Goal: Task Accomplishment & Management: Use online tool/utility

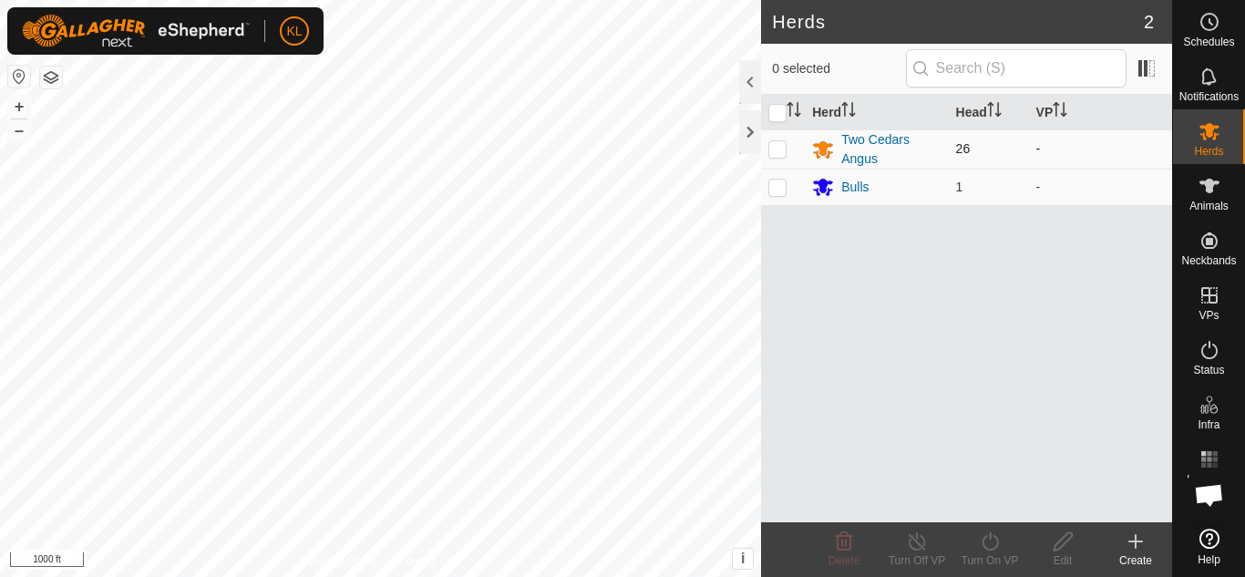
click at [775, 149] on p-checkbox at bounding box center [777, 148] width 18 height 15
checkbox input "true"
click at [775, 194] on td at bounding box center [783, 187] width 44 height 36
checkbox input "true"
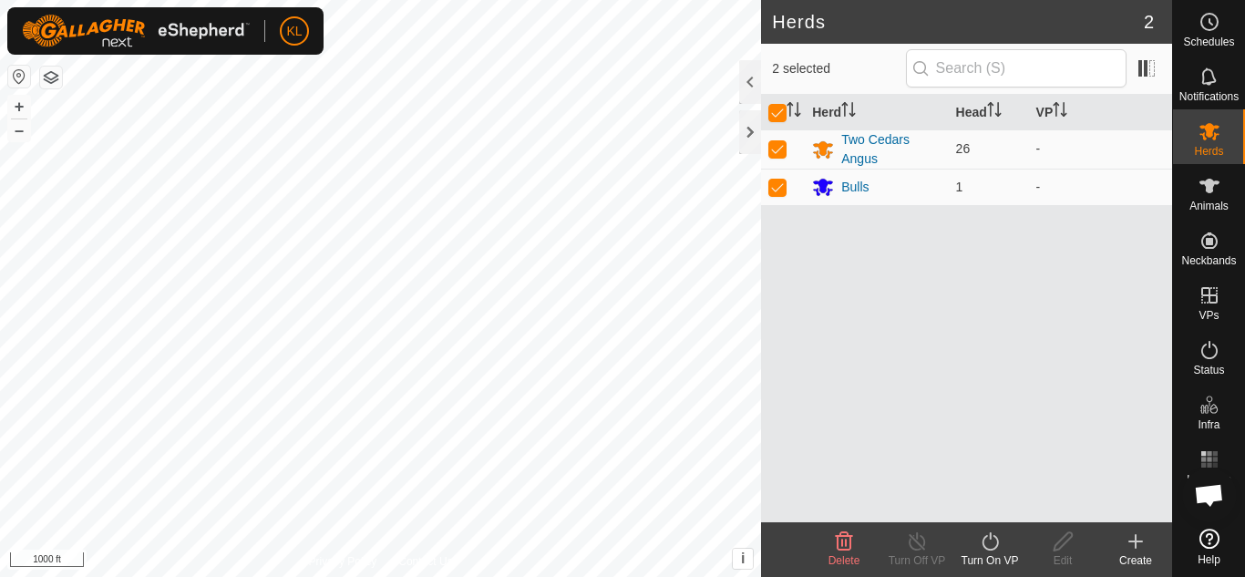
click at [995, 547] on icon at bounding box center [989, 541] width 16 height 18
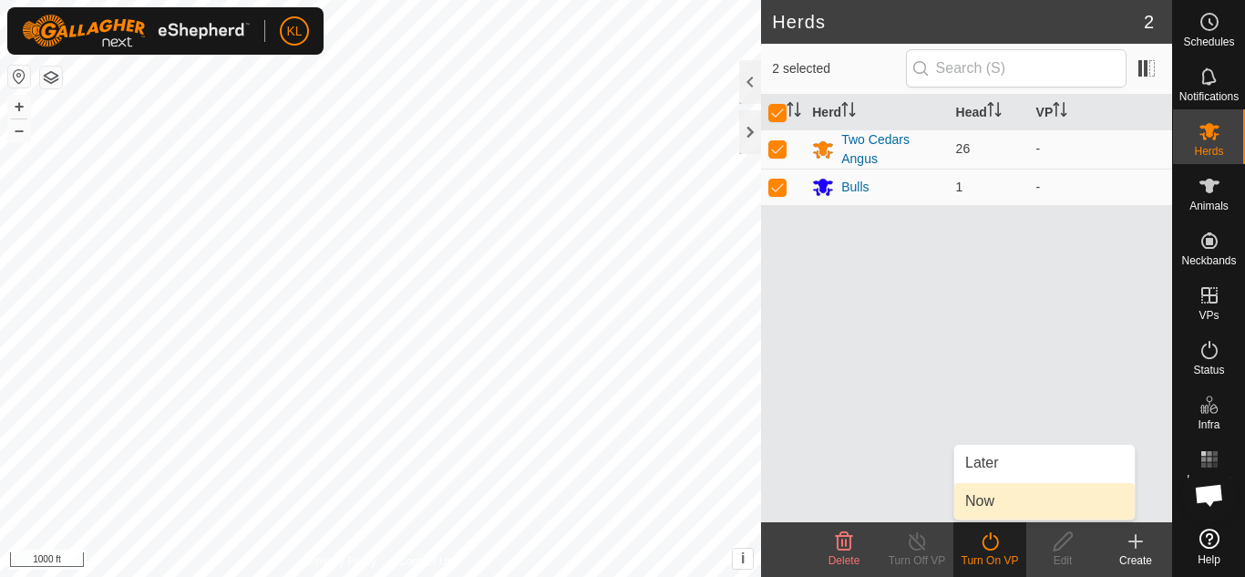
click at [986, 500] on link "Now" at bounding box center [1044, 501] width 180 height 36
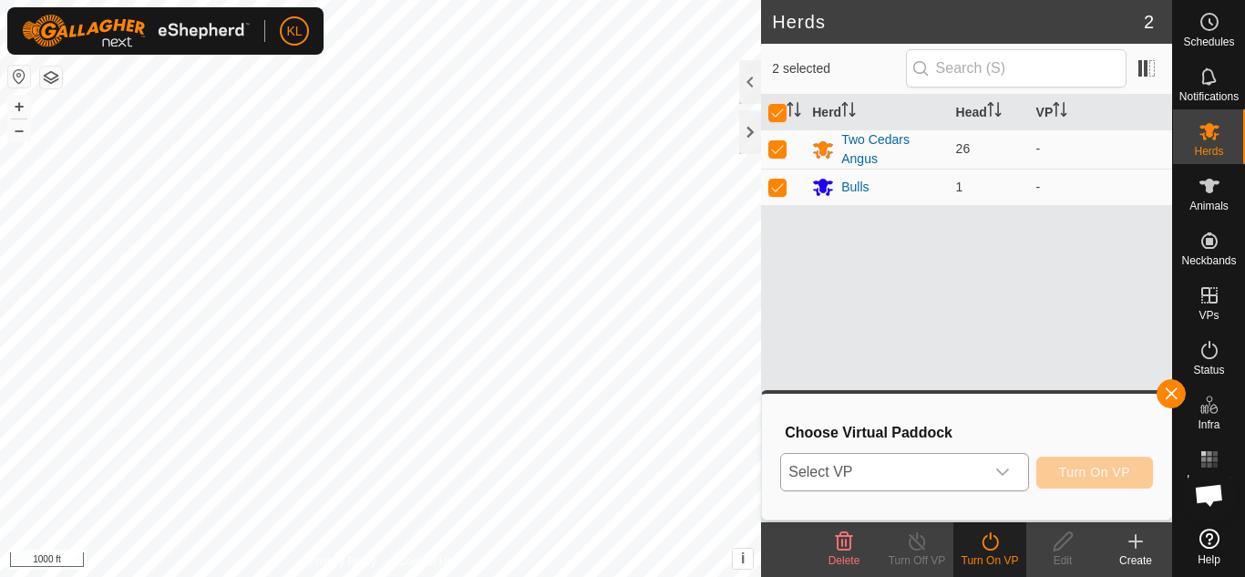
click at [1001, 476] on icon "dropdown trigger" at bounding box center [1002, 472] width 15 height 15
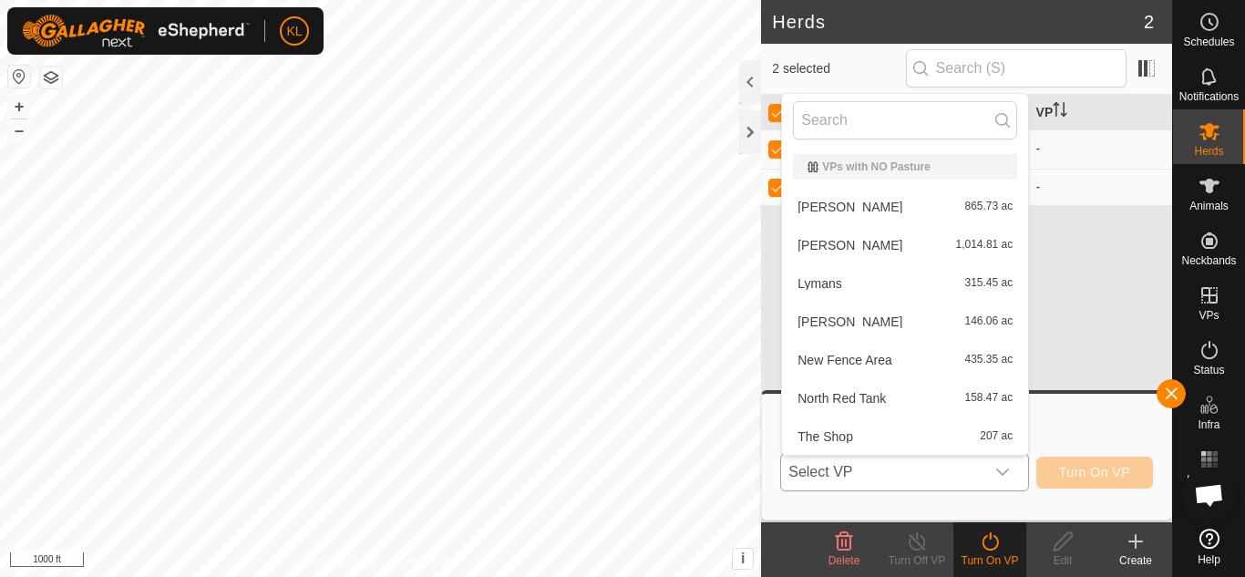
click at [844, 322] on li "[PERSON_NAME] 146.06 ac" at bounding box center [905, 321] width 246 height 36
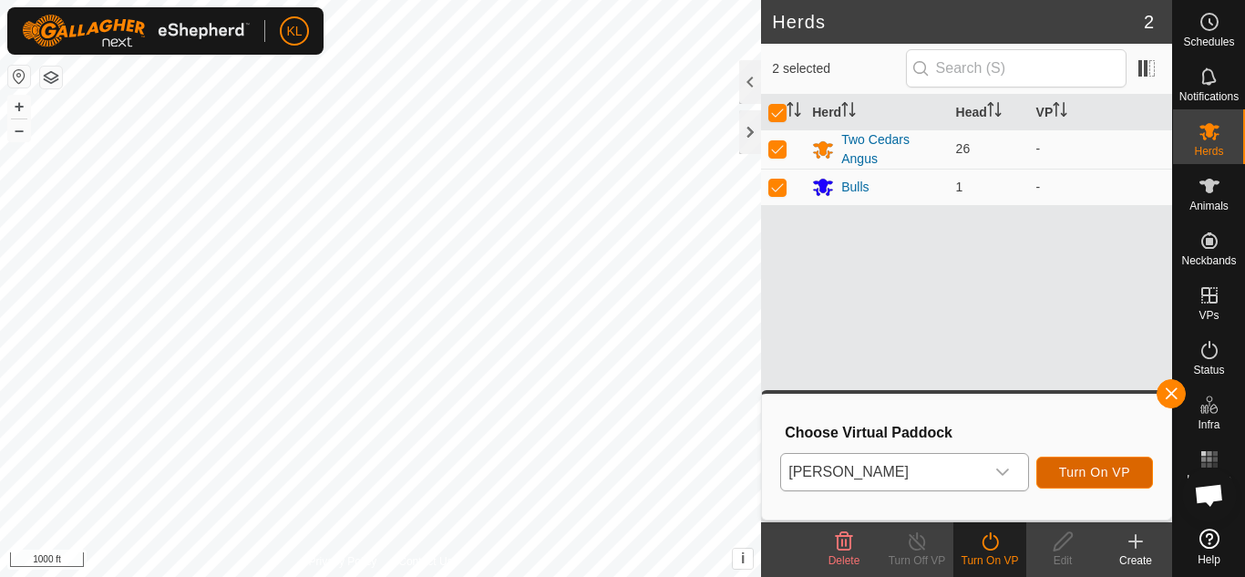
click at [1077, 475] on span "Turn On VP" at bounding box center [1094, 472] width 71 height 15
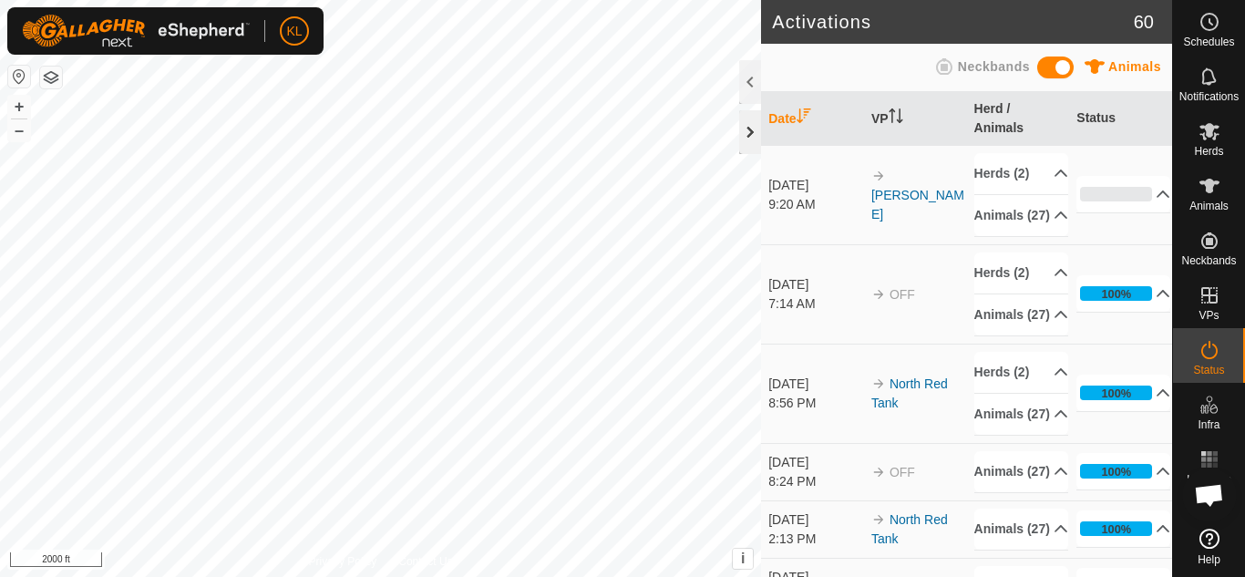
click at [745, 136] on div at bounding box center [750, 132] width 22 height 44
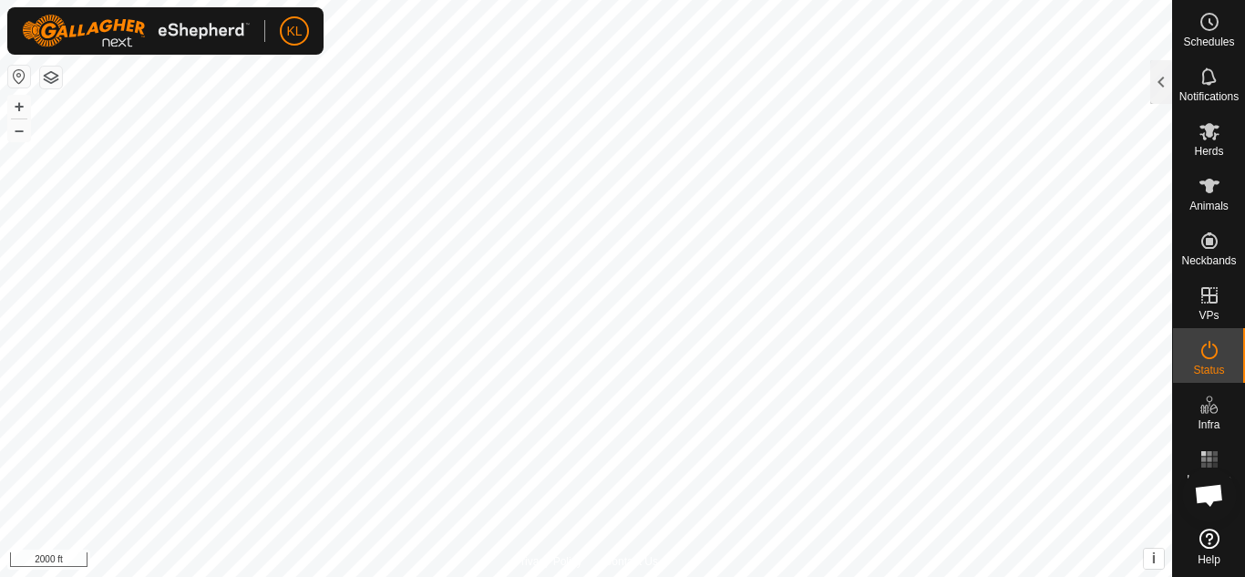
click at [603, 0] on html "KL Schedules Notifications Herds Animals Neckbands VPs Status Infra Heatmap Hel…" at bounding box center [622, 288] width 1245 height 577
click at [627, 0] on html "KL Schedules Notifications Herds Animals Neckbands VPs Status Infra Heatmap Hel…" at bounding box center [622, 288] width 1245 height 577
